Goal: Information Seeking & Learning: Learn about a topic

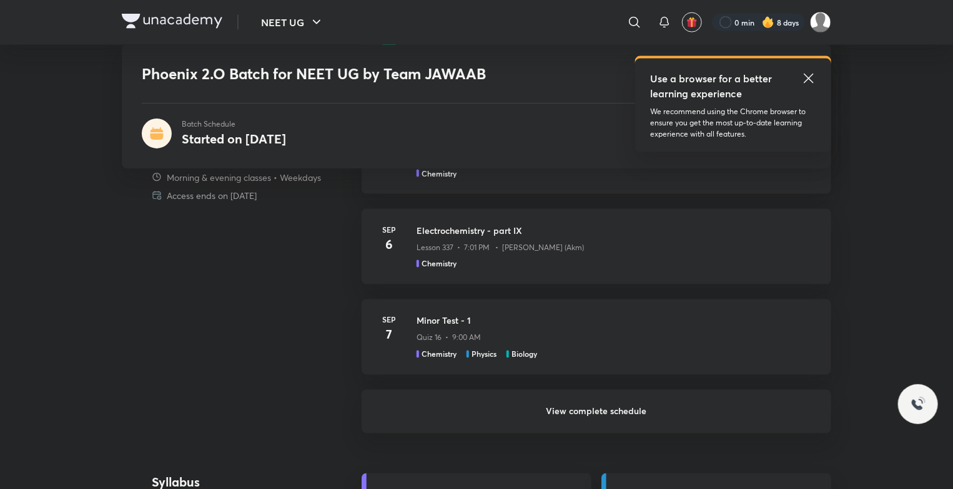
click at [763, 416] on h6 "View complete schedule" at bounding box center [595, 412] width 469 height 44
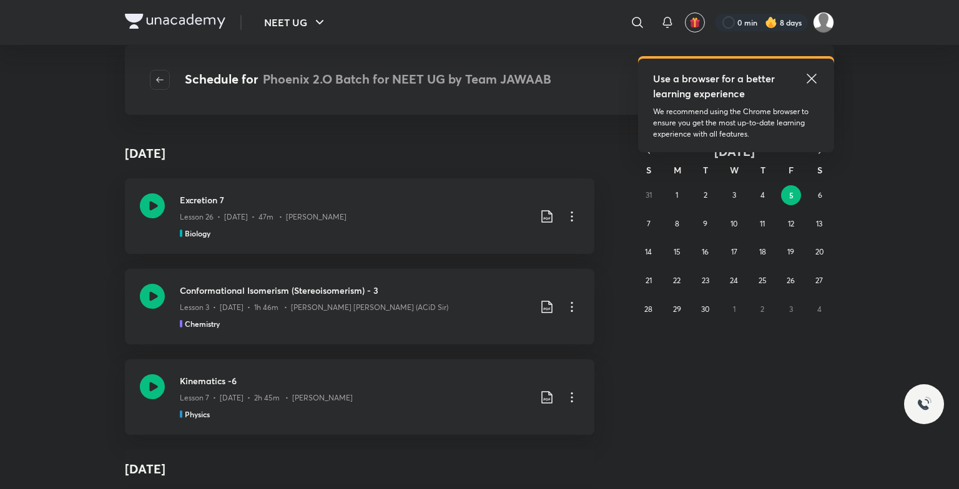
click at [816, 78] on icon at bounding box center [811, 78] width 15 height 15
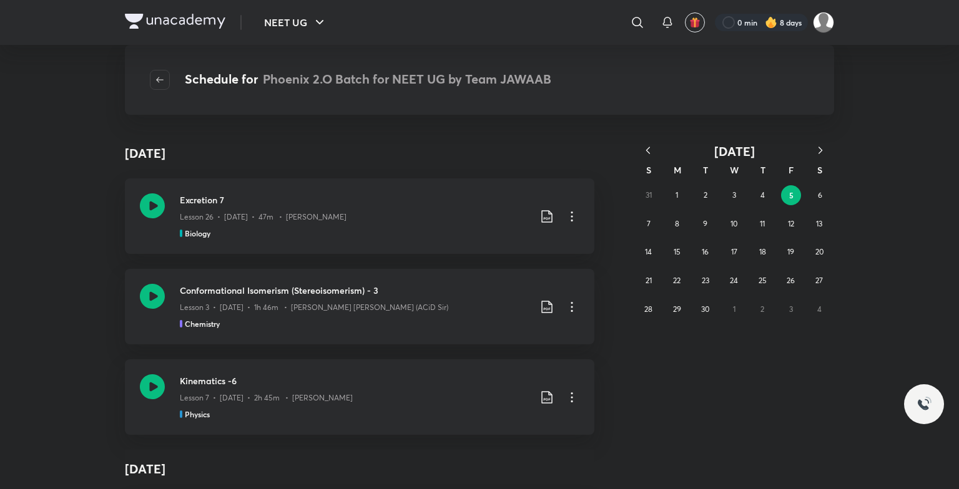
click at [650, 150] on icon "button" at bounding box center [648, 150] width 12 height 12
click at [759, 223] on button "7" at bounding box center [762, 224] width 20 height 20
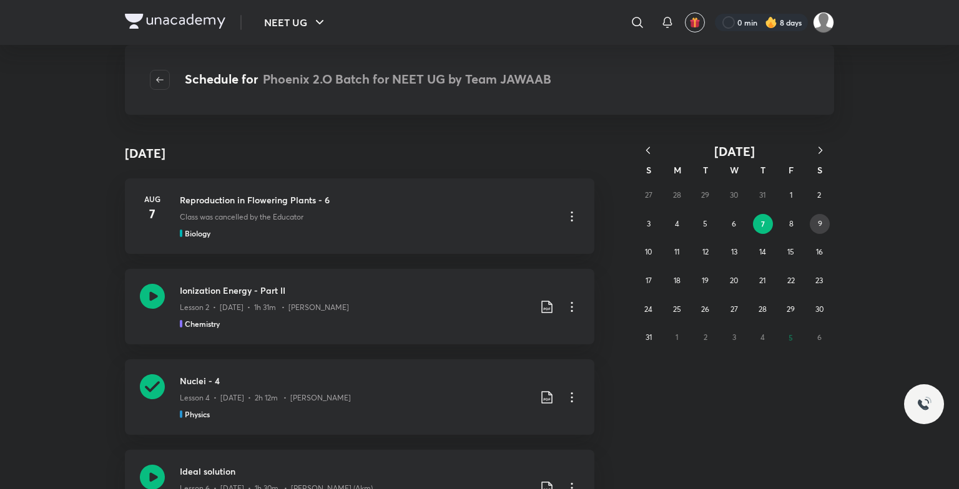
click at [821, 230] on button "9" at bounding box center [820, 224] width 20 height 20
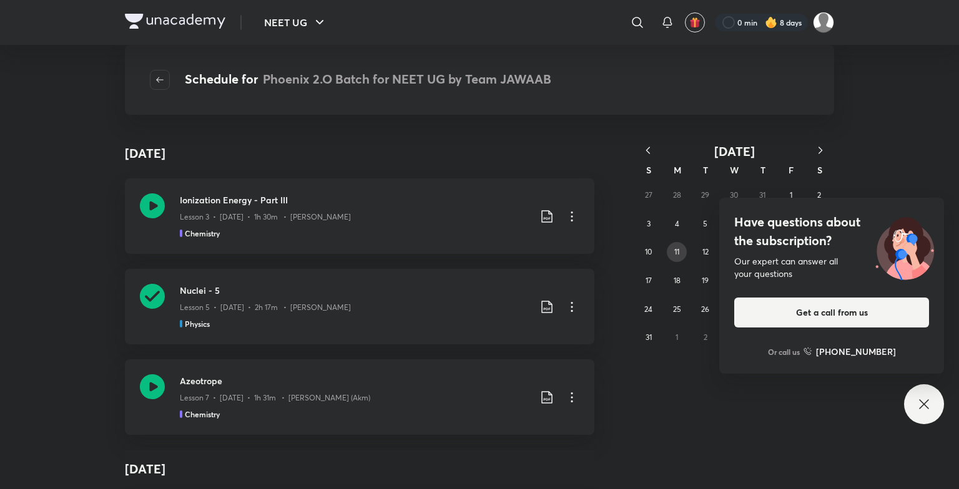
click at [673, 252] on button "11" at bounding box center [677, 252] width 20 height 20
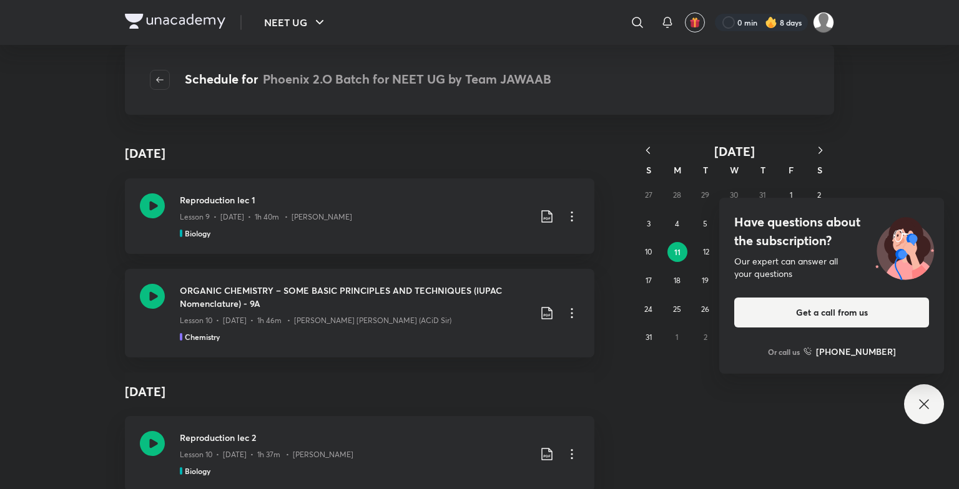
click at [920, 398] on icon at bounding box center [923, 404] width 15 height 15
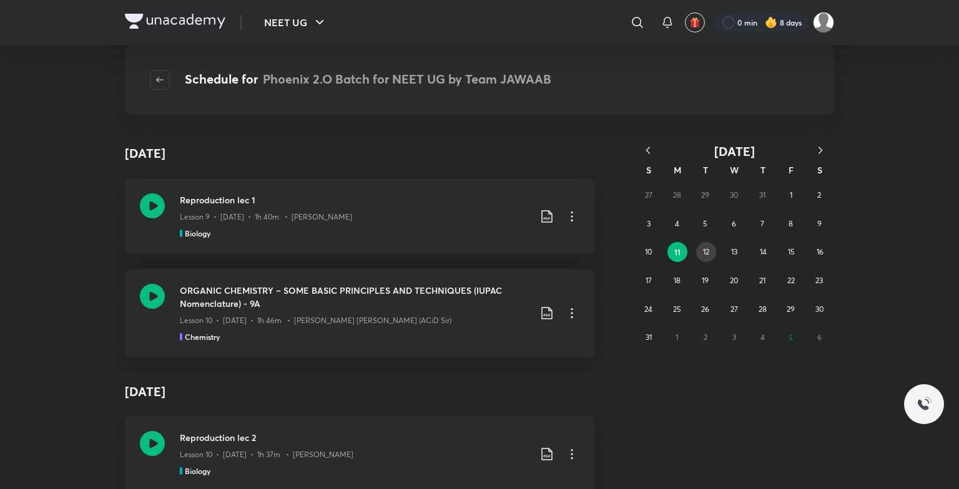
click at [709, 257] on button "12" at bounding box center [706, 252] width 20 height 20
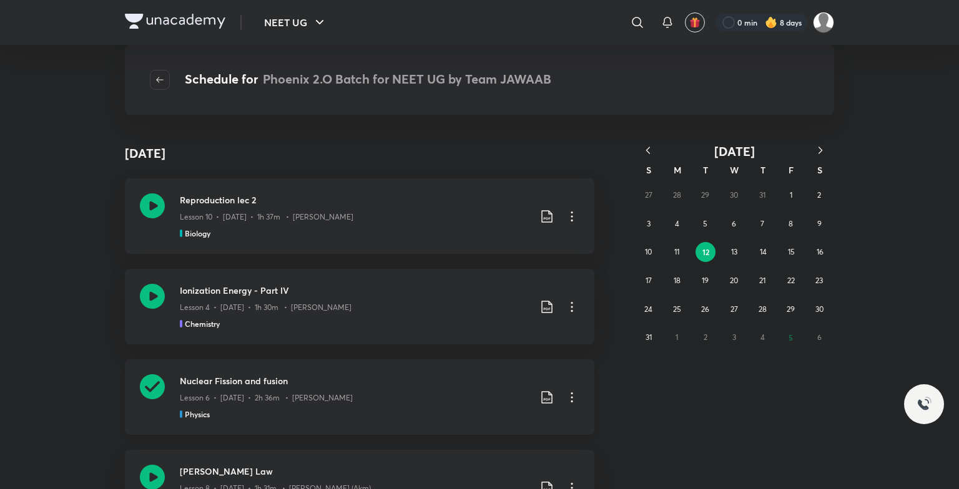
click at [157, 389] on icon at bounding box center [152, 387] width 25 height 25
